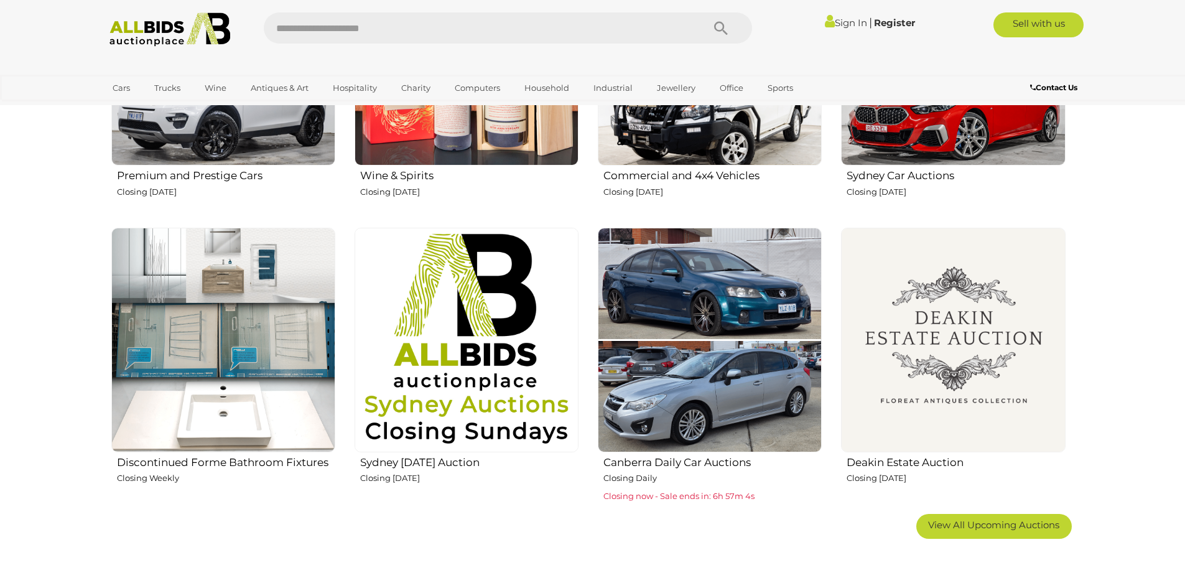
scroll to position [622, 0]
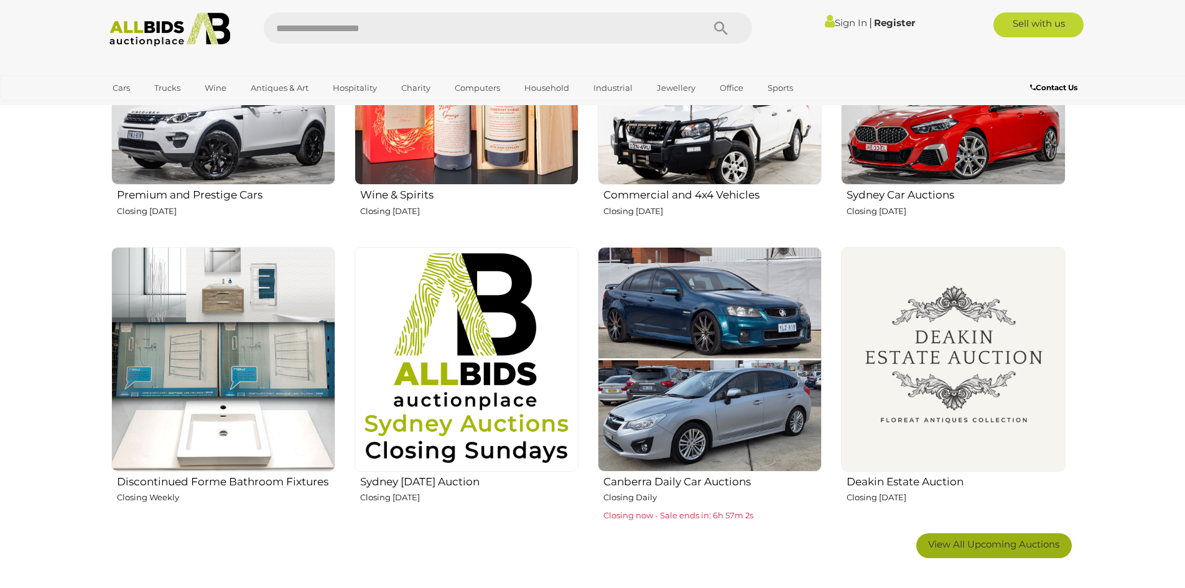
click at [1031, 553] on link "View All Upcoming Auctions" at bounding box center [994, 545] width 156 height 25
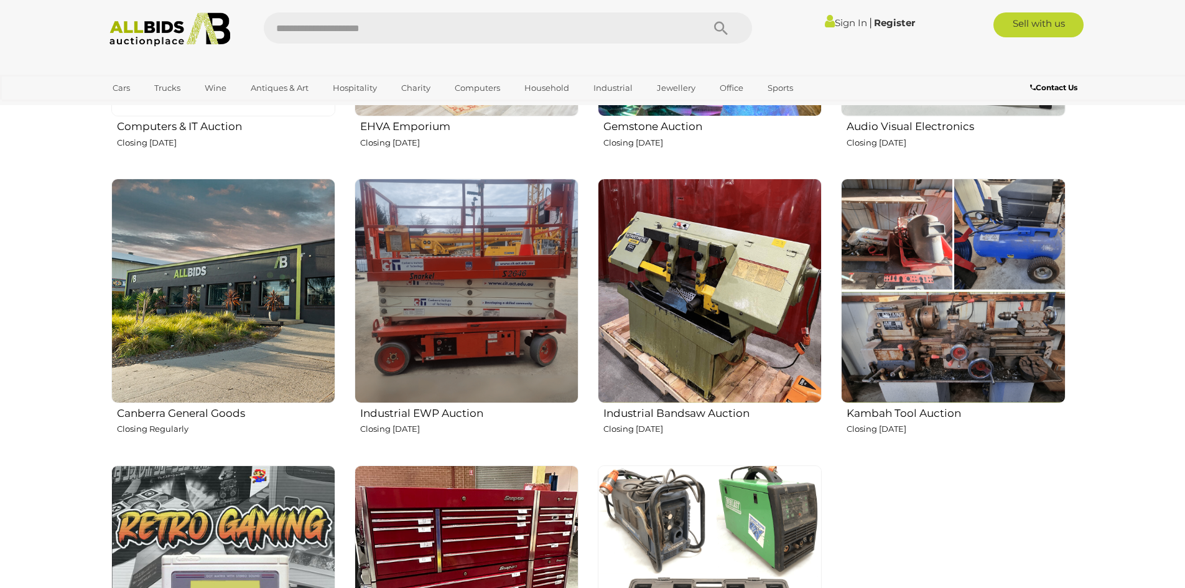
scroll to position [1866, 0]
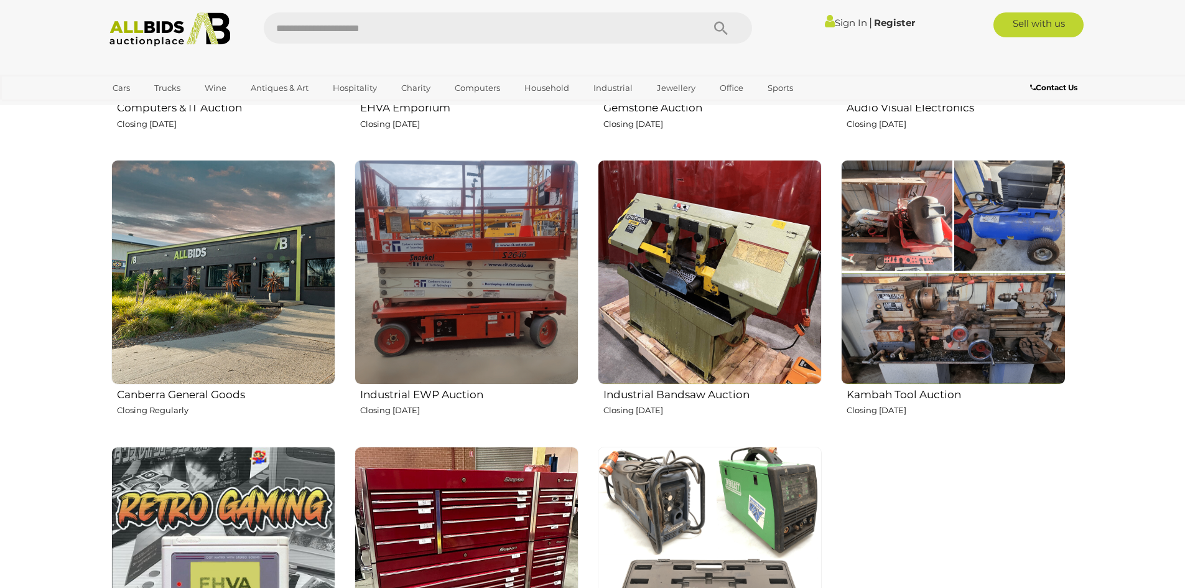
click at [261, 339] on img at bounding box center [223, 272] width 224 height 224
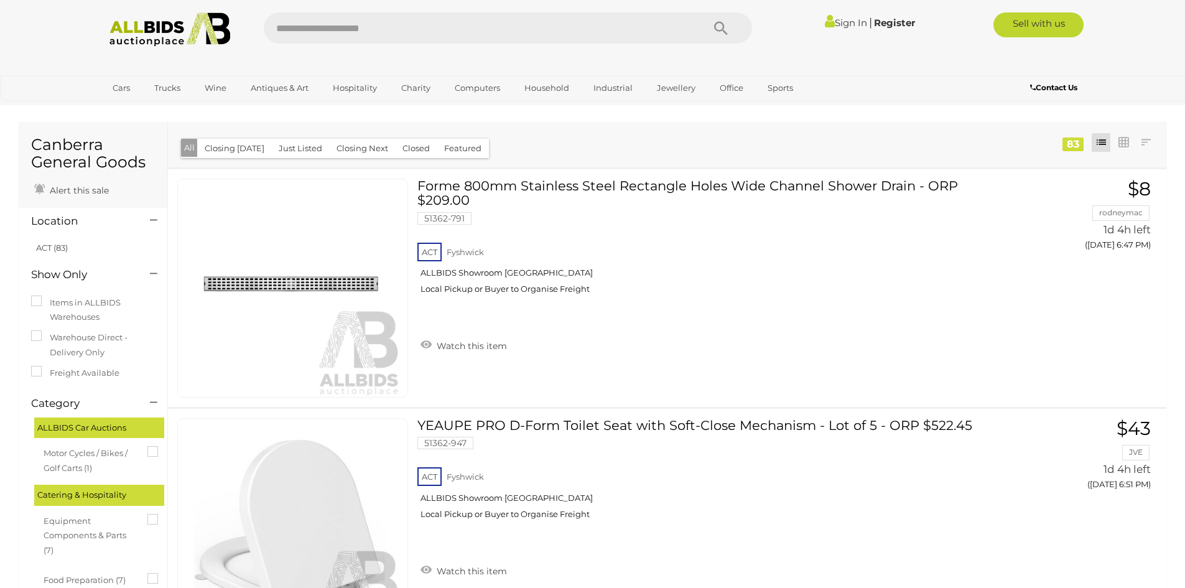
click at [135, 21] on img at bounding box center [170, 29] width 135 height 34
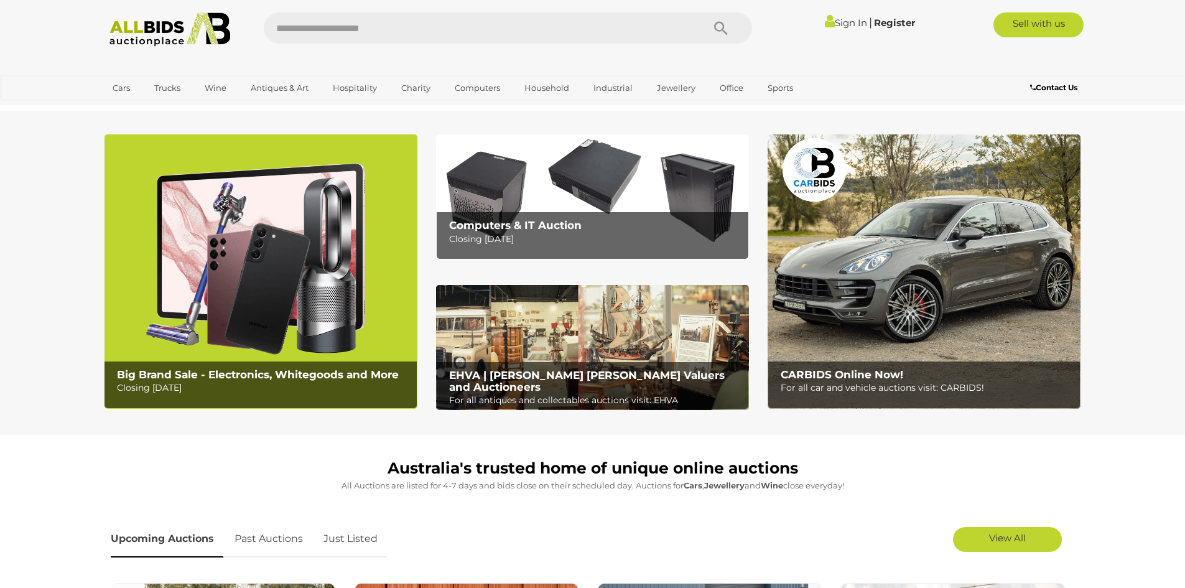
click at [594, 375] on b "EHVA | [PERSON_NAME] [PERSON_NAME] Valuers and Auctioneers" at bounding box center [587, 381] width 276 height 24
